Goal: Information Seeking & Learning: Learn about a topic

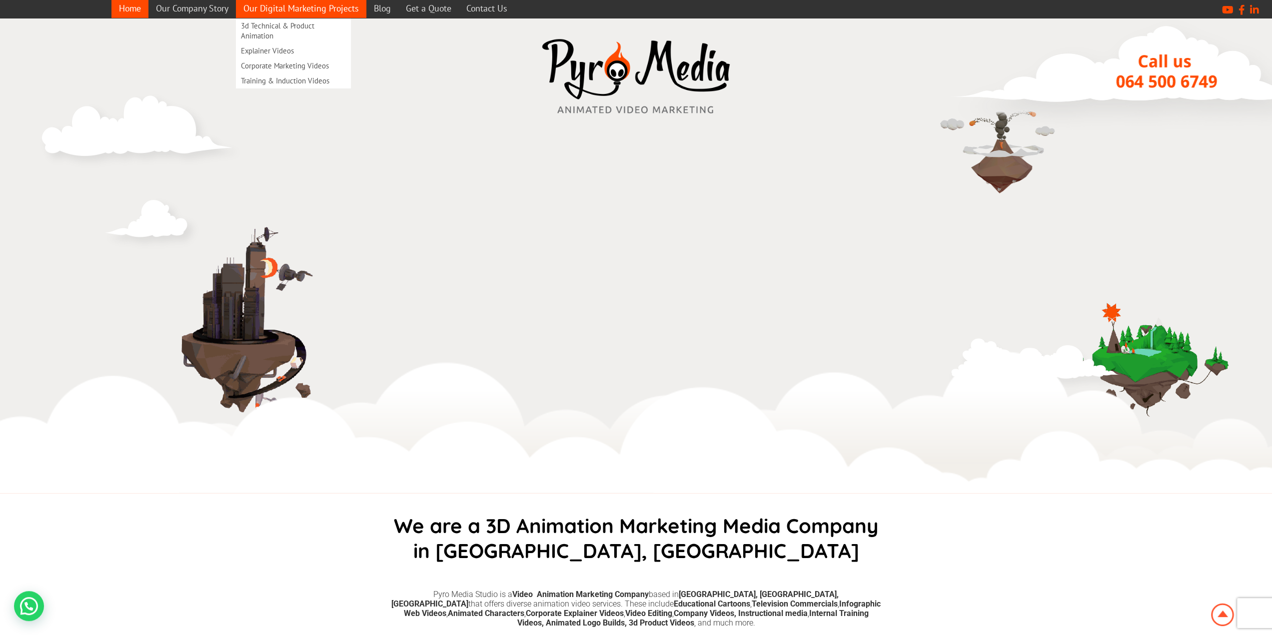
click at [329, 8] on link "Our Digital Marketing Projects" at bounding box center [301, 8] width 130 height 19
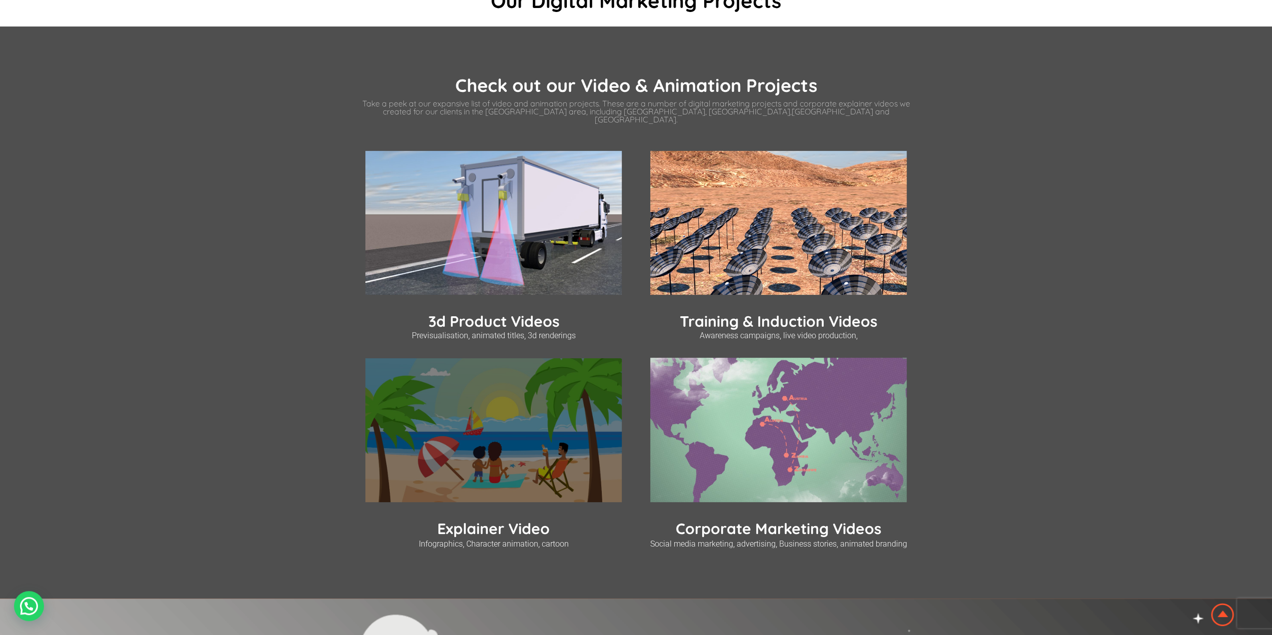
scroll to position [350, 0]
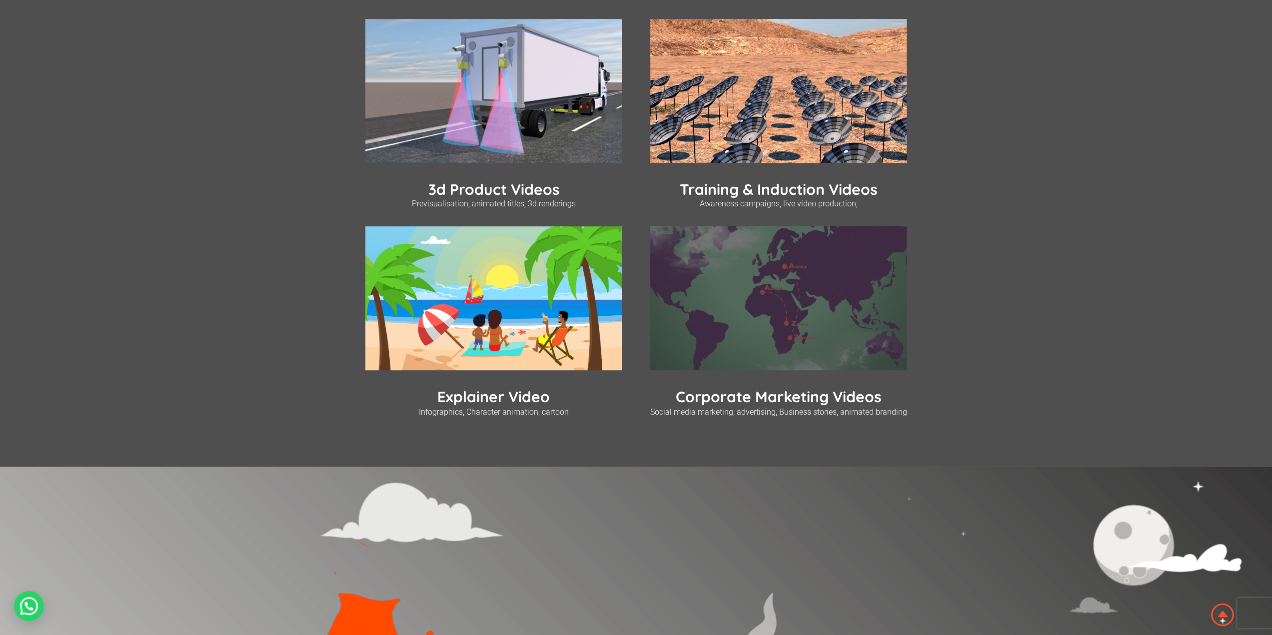
click at [725, 329] on img at bounding box center [778, 298] width 256 height 144
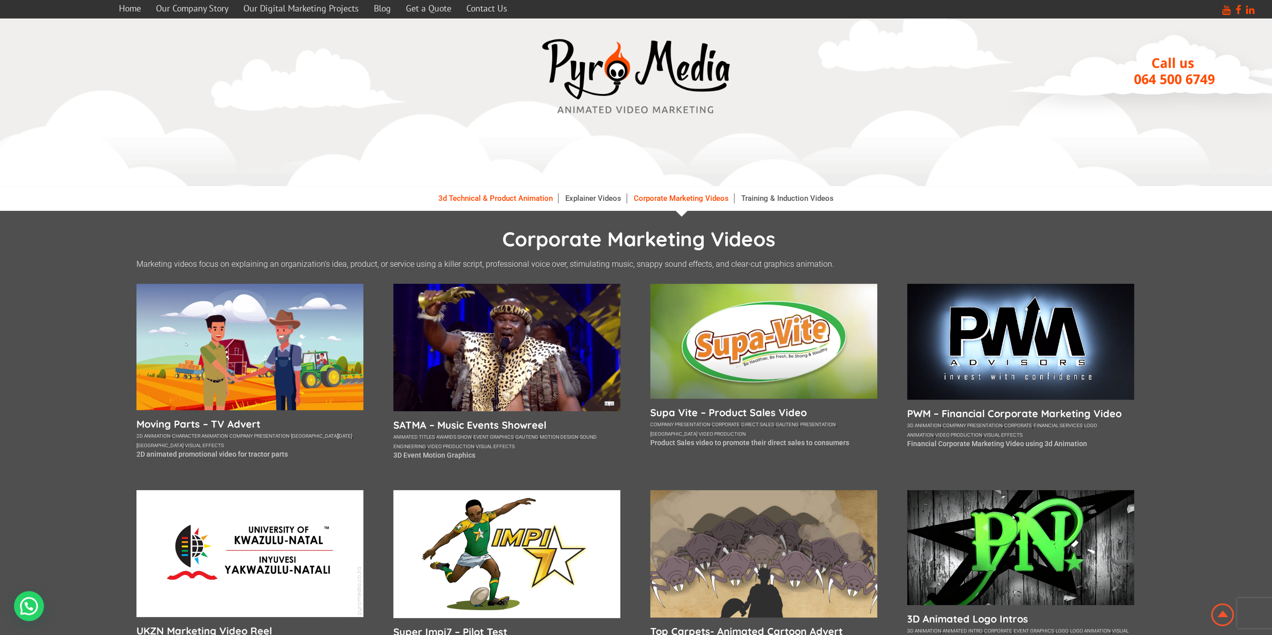
click at [509, 201] on link "3d Technical & Product Animation" at bounding box center [495, 198] width 125 height 10
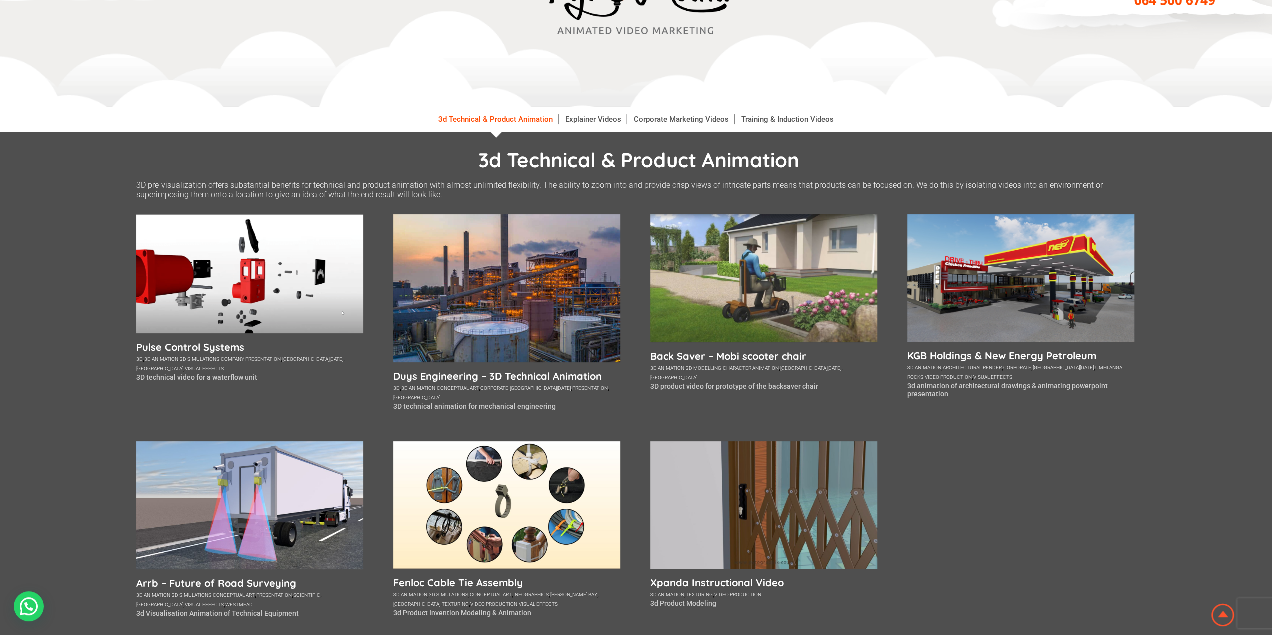
scroll to position [150, 0]
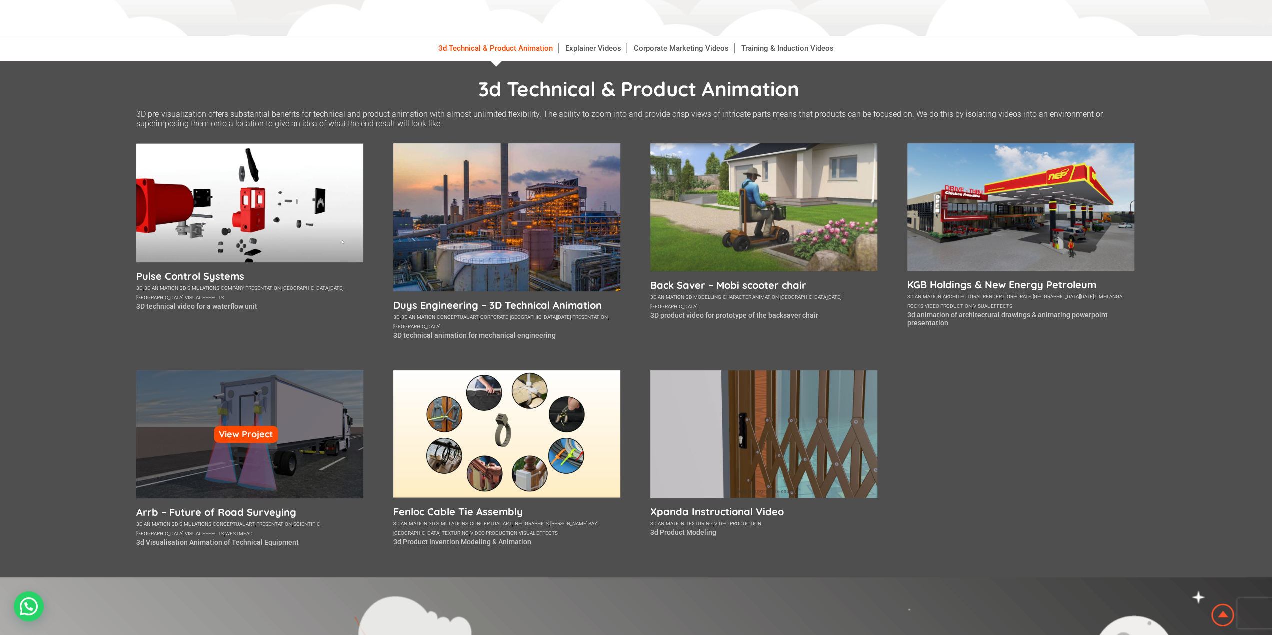
click at [239, 465] on div "View Project" at bounding box center [249, 433] width 227 height 127
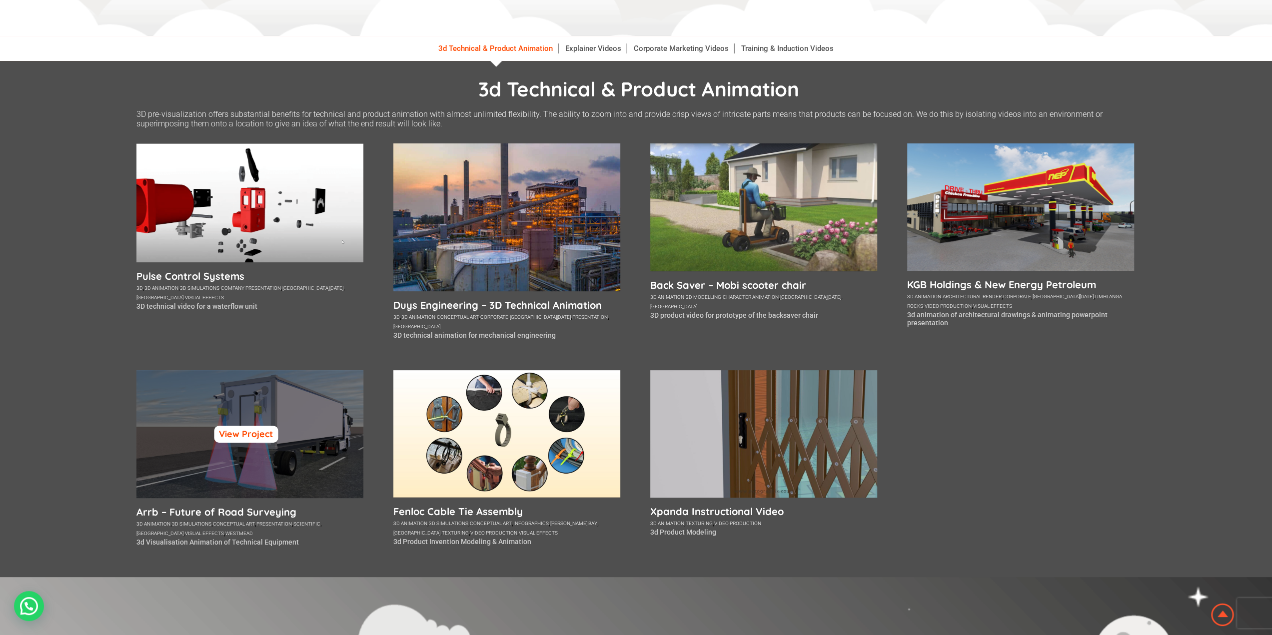
click at [272, 436] on link "View Project" at bounding box center [246, 434] width 64 height 17
